Goal: Information Seeking & Learning: Learn about a topic

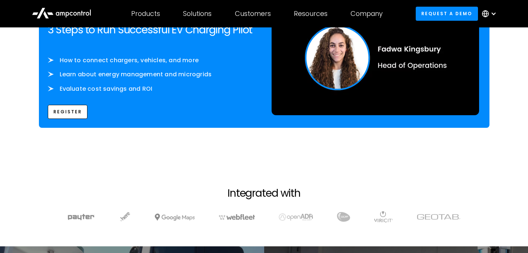
scroll to position [194, 0]
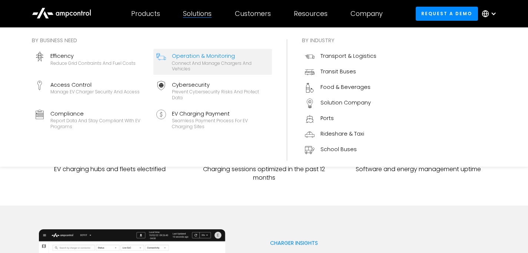
click at [198, 56] on div "Operation & Monitoring" at bounding box center [220, 56] width 97 height 8
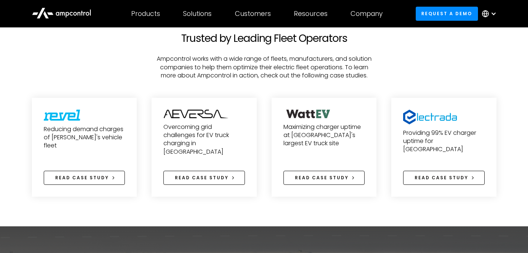
scroll to position [2493, 0]
